Goal: Task Accomplishment & Management: Use online tool/utility

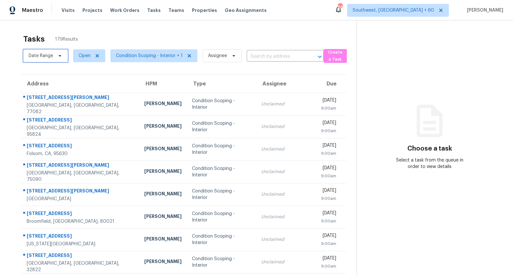
click at [49, 55] on span "Date Range" at bounding box center [41, 55] width 24 height 6
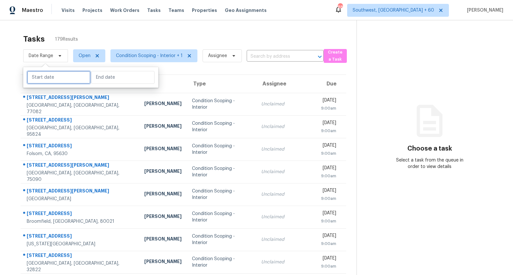
click at [54, 76] on input "text" at bounding box center [58, 77] width 63 height 13
select select "7"
select select "2025"
select select "8"
select select "2025"
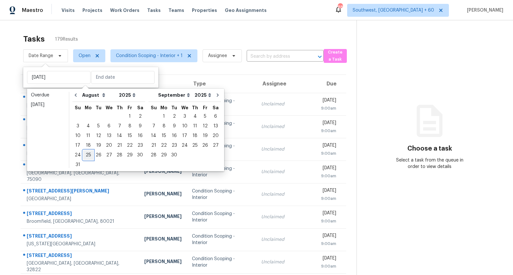
click at [88, 155] on div "25" at bounding box center [88, 154] width 10 height 9
type input "[DATE]"
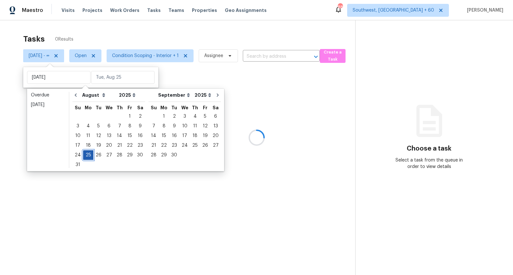
click at [88, 155] on div "25" at bounding box center [88, 154] width 10 height 9
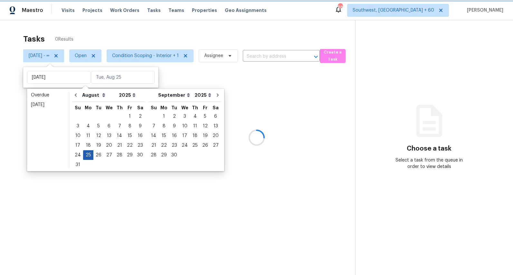
type input "Mon, Aug 25"
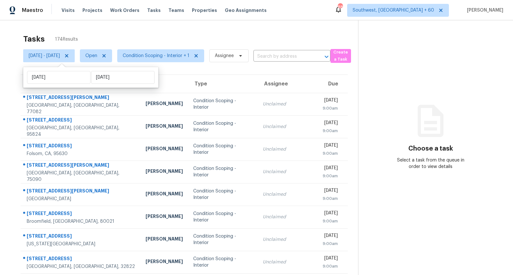
click at [162, 27] on div "Tasks 174 Results Mon, Aug 25 - Mon, Aug 25 Open Condition Scoping - Interior +…" at bounding box center [256, 177] width 513 height 315
click at [60, 55] on span "[DATE] - [DATE]" at bounding box center [44, 55] width 31 height 6
click at [59, 78] on input "[DATE]" at bounding box center [58, 77] width 63 height 13
select select "7"
select select "2025"
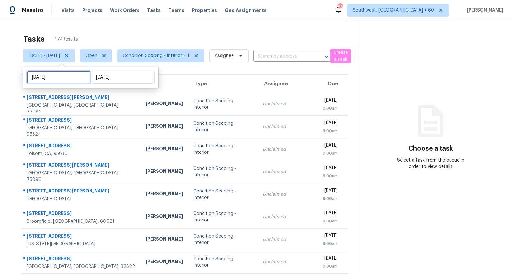
select select "8"
select select "2025"
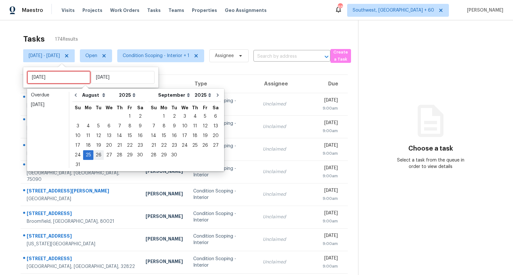
type input "[DATE]"
click at [98, 153] on div "26" at bounding box center [98, 154] width 10 height 9
type input "Tue, Aug 26"
type input "Mon, Aug 25"
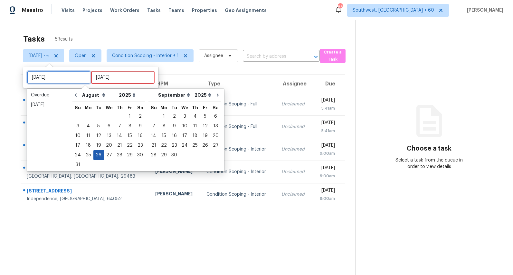
type input "Tue, Aug 19"
type input "Tue, Aug 26"
click at [96, 156] on div "26" at bounding box center [98, 154] width 10 height 9
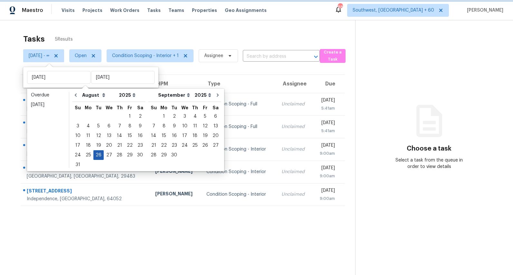
type input "Tue, Aug 26"
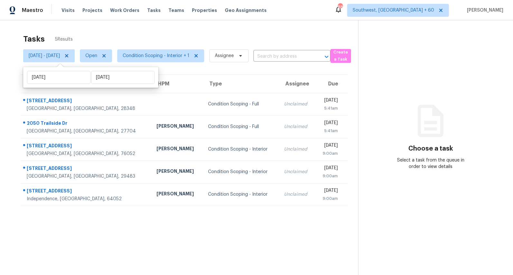
click at [155, 33] on div "Tasks 5 Results" at bounding box center [190, 39] width 335 height 17
click at [98, 153] on td "1518 Primrose Pl Haslet, TX, 76052" at bounding box center [86, 149] width 131 height 23
click at [60, 55] on span "[DATE] - [DATE]" at bounding box center [44, 55] width 31 height 6
click at [163, 34] on div "Tasks 5 Results" at bounding box center [190, 39] width 335 height 17
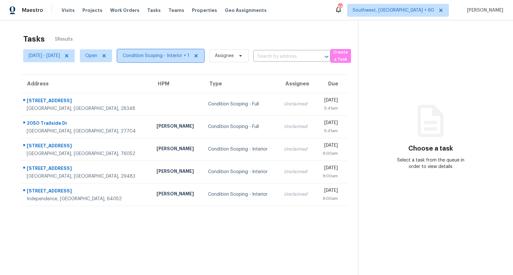
click at [172, 53] on span "Condition Scoping - Interior + 1" at bounding box center [156, 55] width 67 height 6
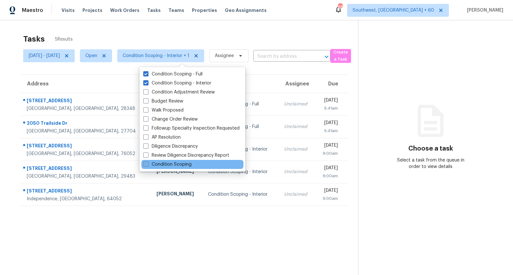
click at [175, 163] on label "Condition Scoping" at bounding box center [167, 164] width 48 height 6
click at [147, 163] on input "Condition Scoping" at bounding box center [145, 163] width 4 height 4
checkbox input "true"
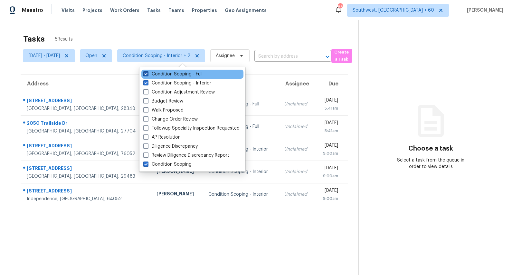
click at [172, 75] on label "Condition Scoping - Full" at bounding box center [172, 74] width 59 height 6
click at [147, 75] on input "Condition Scoping - Full" at bounding box center [145, 73] width 4 height 4
checkbox input "false"
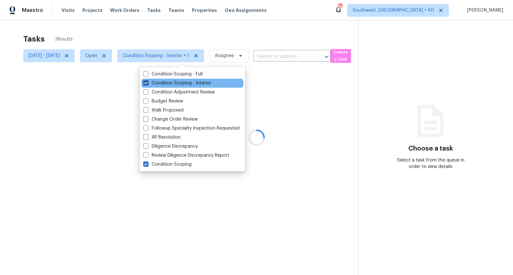
click at [170, 83] on label "Condition Scoping - Interior" at bounding box center [177, 83] width 68 height 6
click at [147, 83] on input "Condition Scoping - Interior" at bounding box center [145, 82] width 4 height 4
checkbox input "false"
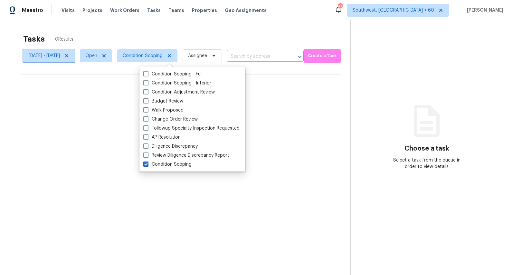
click at [68, 56] on icon at bounding box center [66, 55] width 3 height 3
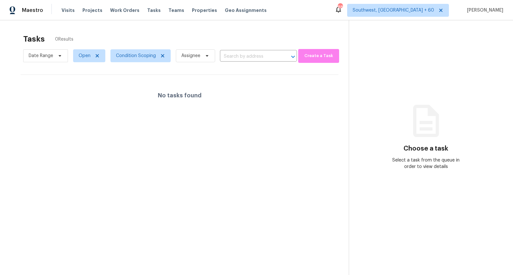
click at [121, 31] on div "Tasks 0 Results" at bounding box center [185, 39] width 325 height 17
click at [421, 7] on span "Southwest, [GEOGRAPHIC_DATA] + 60" at bounding box center [392, 10] width 81 height 6
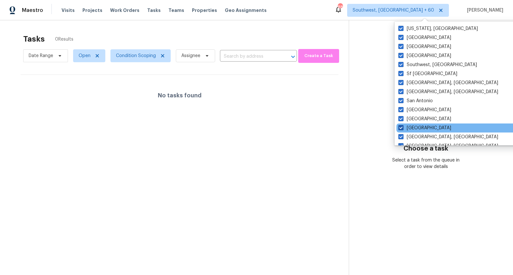
scroll to position [431, 0]
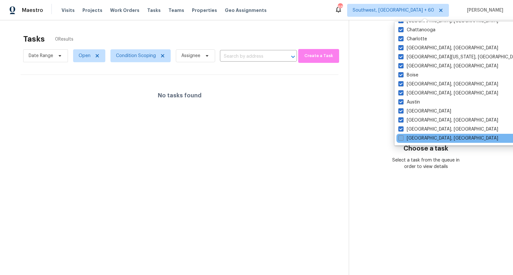
click at [408, 139] on label "Savannah, GA" at bounding box center [448, 138] width 100 height 6
click at [402, 139] on input "Savannah, GA" at bounding box center [400, 137] width 4 height 4
checkbox input "true"
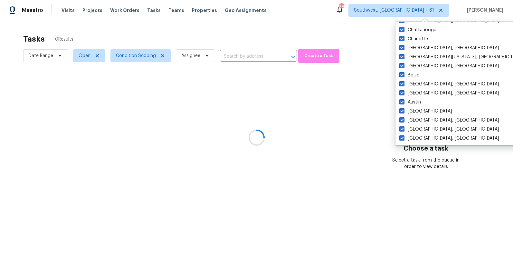
click at [313, 32] on div at bounding box center [256, 137] width 513 height 275
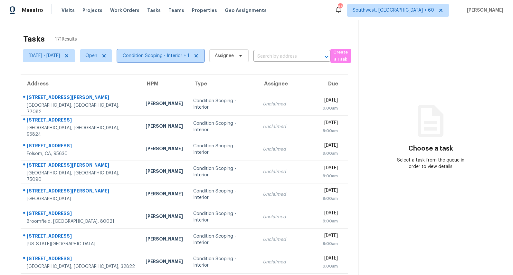
click at [177, 52] on span "Condition Scoping - Interior + 1" at bounding box center [156, 55] width 67 height 6
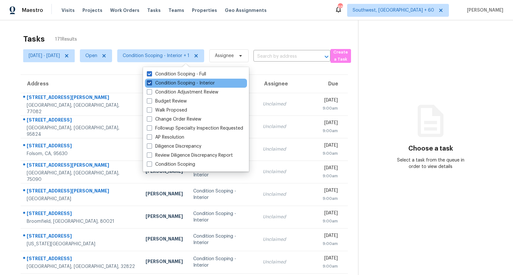
click at [173, 83] on label "Condition Scoping - Interior" at bounding box center [181, 83] width 68 height 6
click at [151, 83] on input "Condition Scoping - Interior" at bounding box center [149, 82] width 4 height 4
checkbox input "false"
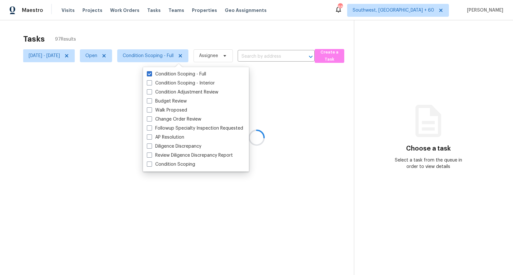
click at [129, 36] on div at bounding box center [256, 137] width 513 height 275
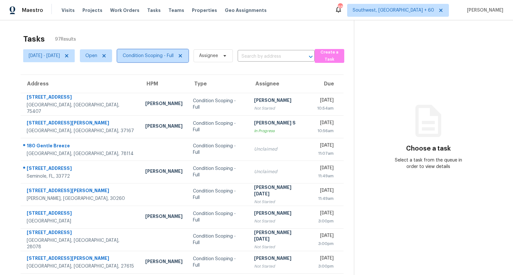
click at [173, 54] on span "Condition Scoping - Full" at bounding box center [148, 55] width 51 height 6
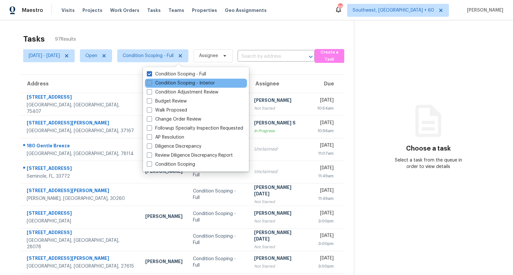
click at [180, 81] on label "Condition Scoping - Interior" at bounding box center [181, 83] width 68 height 6
click at [151, 81] on input "Condition Scoping - Interior" at bounding box center [149, 82] width 4 height 4
checkbox input "true"
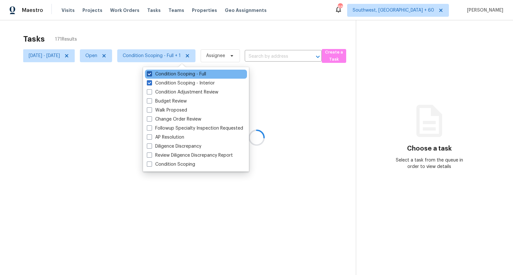
click at [174, 74] on label "Condition Scoping - Full" at bounding box center [176, 74] width 59 height 6
click at [151, 74] on input "Condition Scoping - Full" at bounding box center [149, 73] width 4 height 4
checkbox input "false"
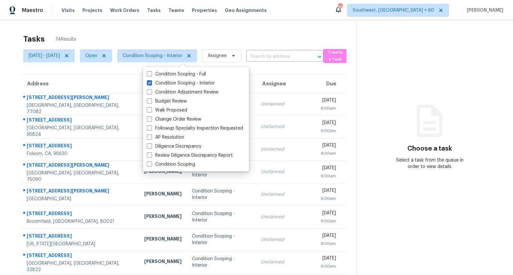
click at [129, 36] on div "Tasks 74 Results" at bounding box center [189, 39] width 333 height 17
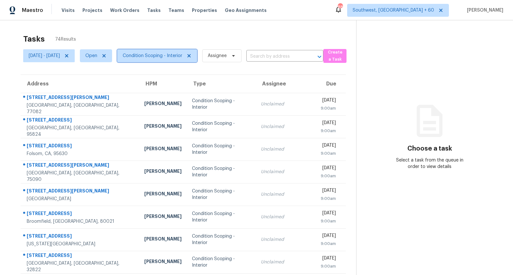
click at [172, 57] on span "Condition Scoping - Interior" at bounding box center [153, 55] width 60 height 6
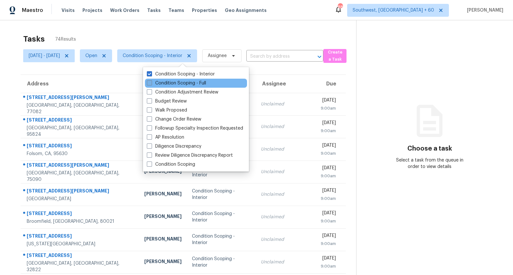
click at [166, 82] on label "Condition Scoping - Full" at bounding box center [176, 83] width 59 height 6
click at [151, 82] on input "Condition Scoping - Full" at bounding box center [149, 82] width 4 height 4
checkbox input "true"
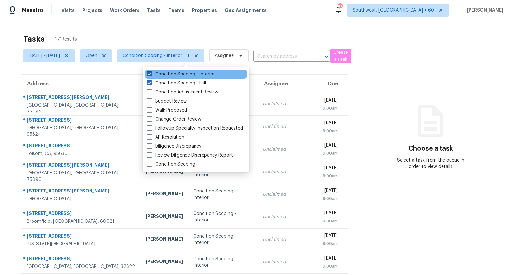
click at [165, 72] on label "Condition Scoping - Interior" at bounding box center [181, 74] width 68 height 6
click at [151, 72] on input "Condition Scoping - Interior" at bounding box center [149, 73] width 4 height 4
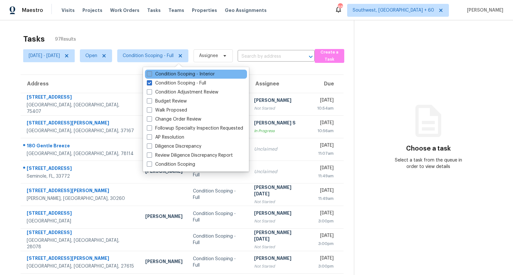
click at [165, 72] on label "Condition Scoping - Interior" at bounding box center [181, 74] width 68 height 6
click at [151, 72] on input "Condition Scoping - Interior" at bounding box center [149, 73] width 4 height 4
checkbox input "true"
